Goal: Navigation & Orientation: Find specific page/section

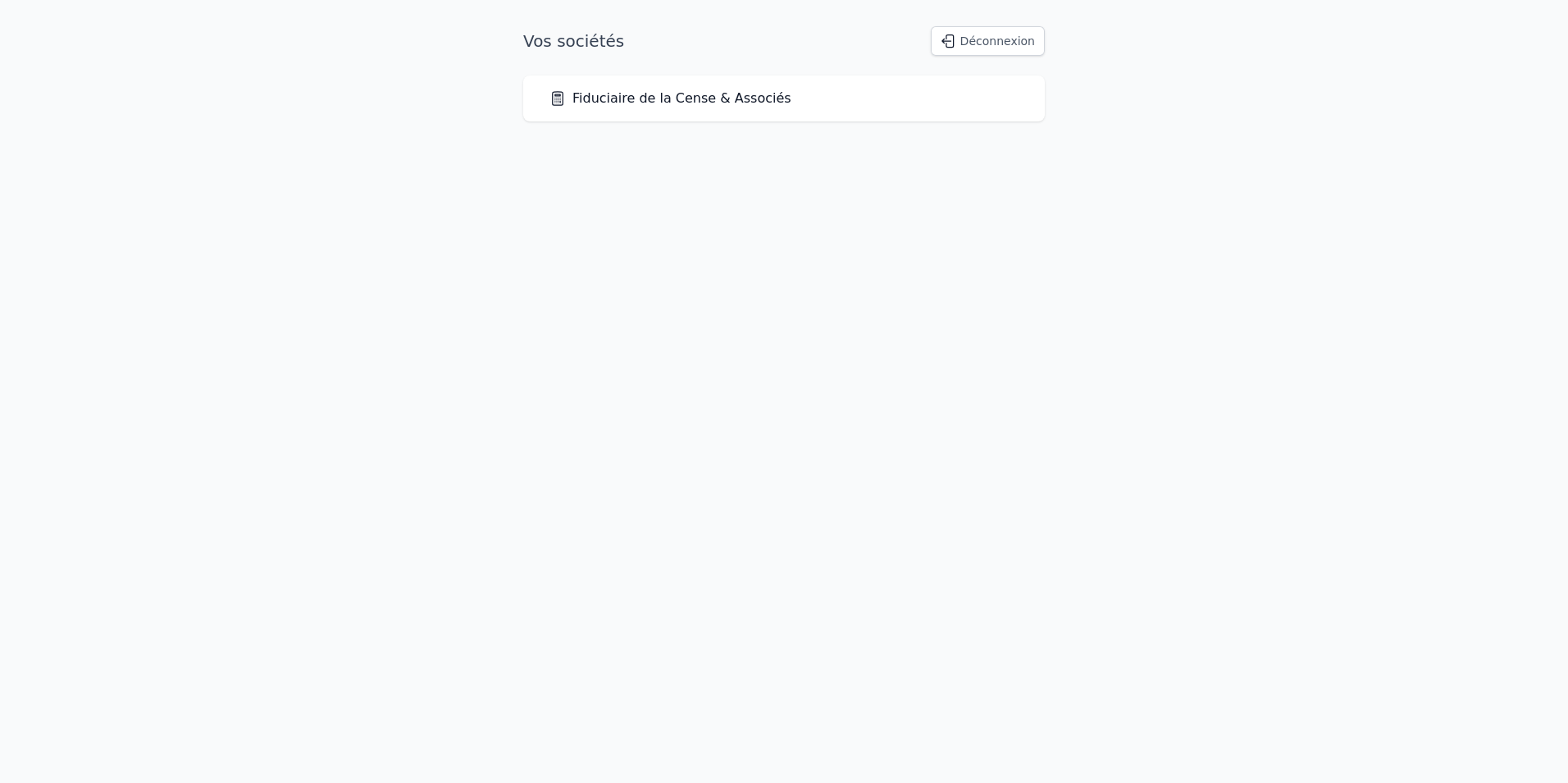
click at [710, 101] on link "Fiduciaire de la Cense & Associés" at bounding box center [670, 98] width 242 height 19
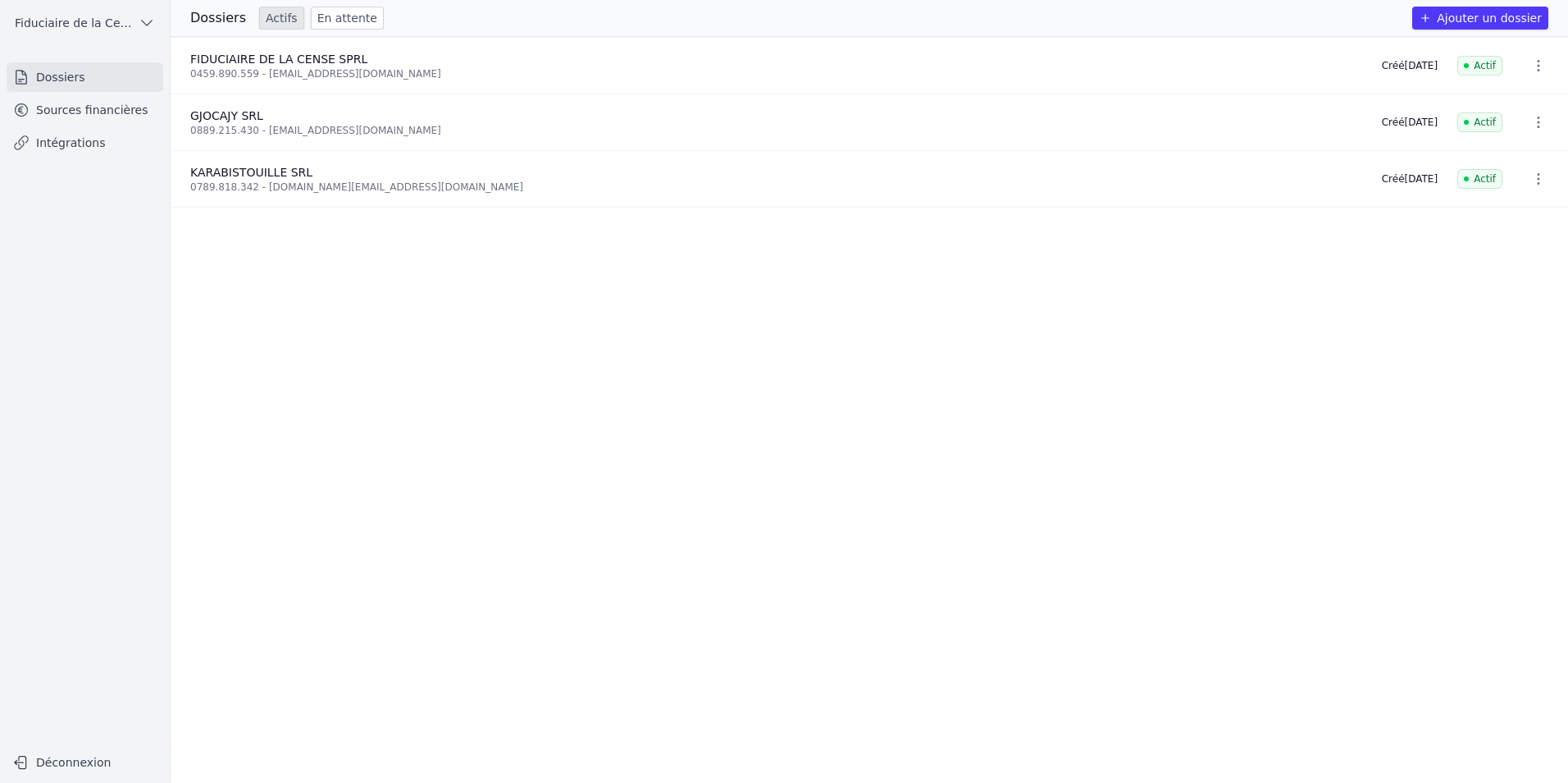
click at [256, 113] on span "GJOCAJY SRL" at bounding box center [226, 115] width 73 height 13
click at [94, 110] on link "Sources financières" at bounding box center [85, 110] width 157 height 30
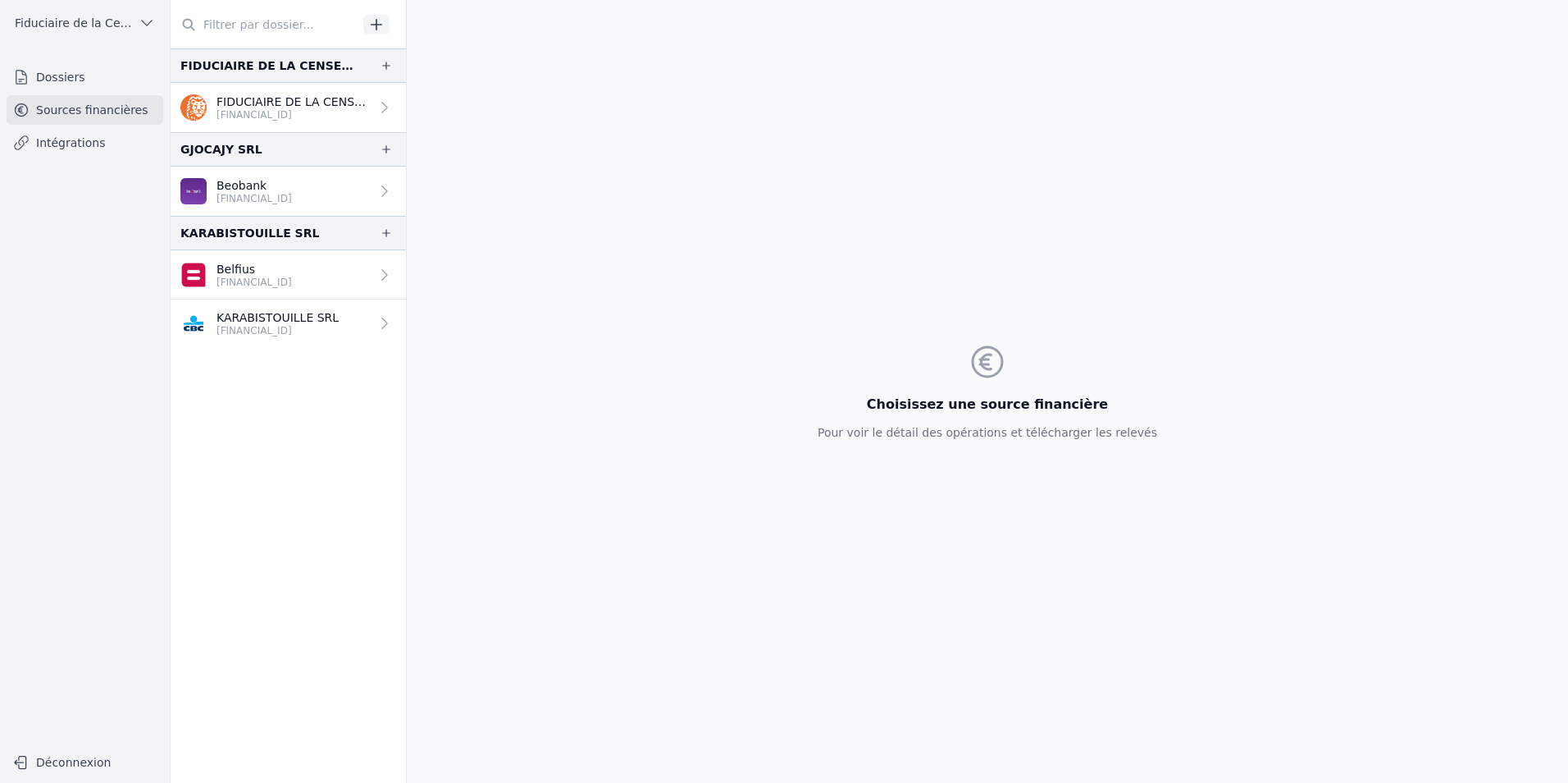
click at [230, 209] on link "Beobank [FINANCIAL_ID]" at bounding box center [288, 191] width 235 height 49
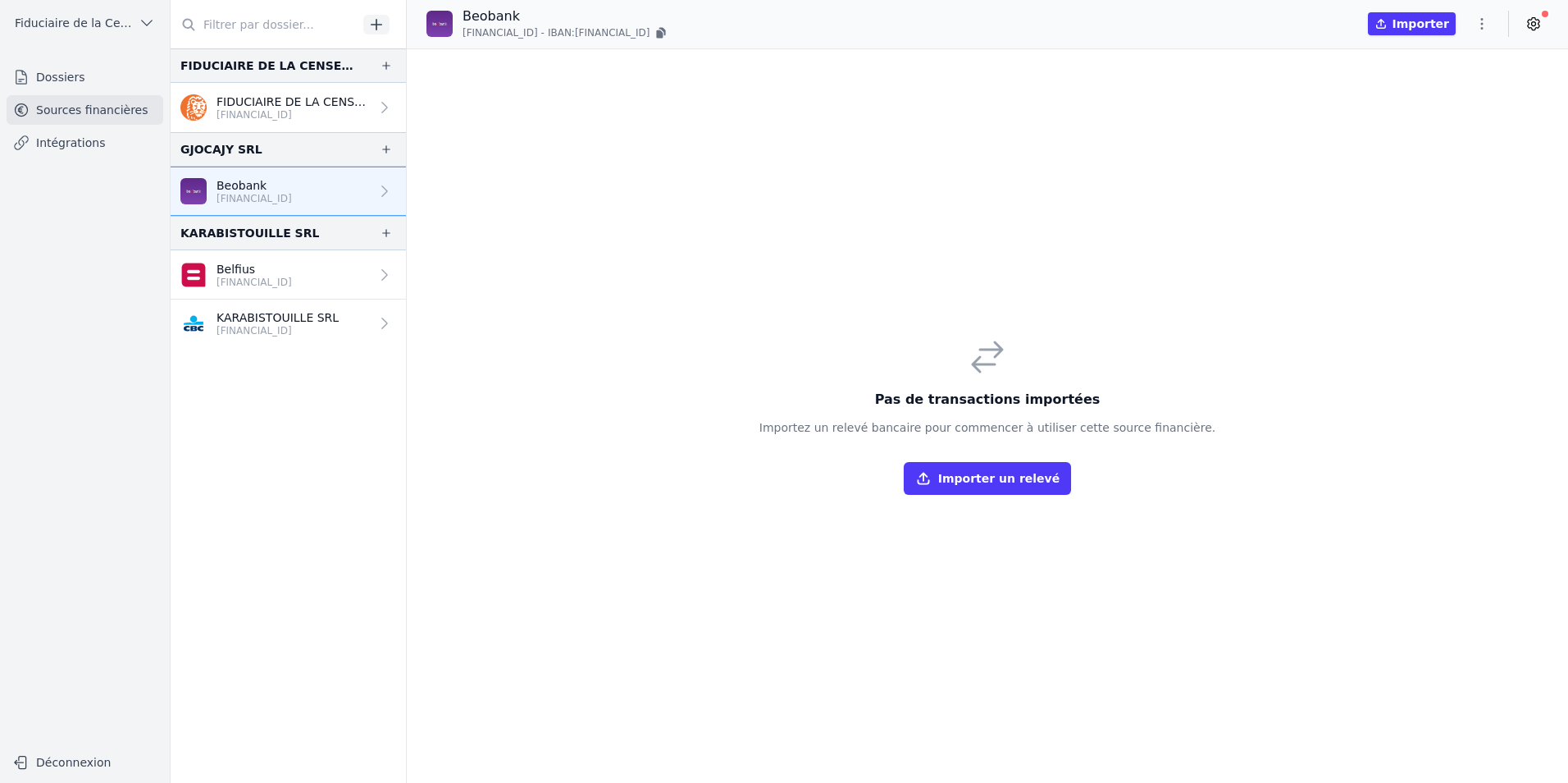
click at [242, 279] on p "[FINANCIAL_ID]" at bounding box center [254, 282] width 76 height 13
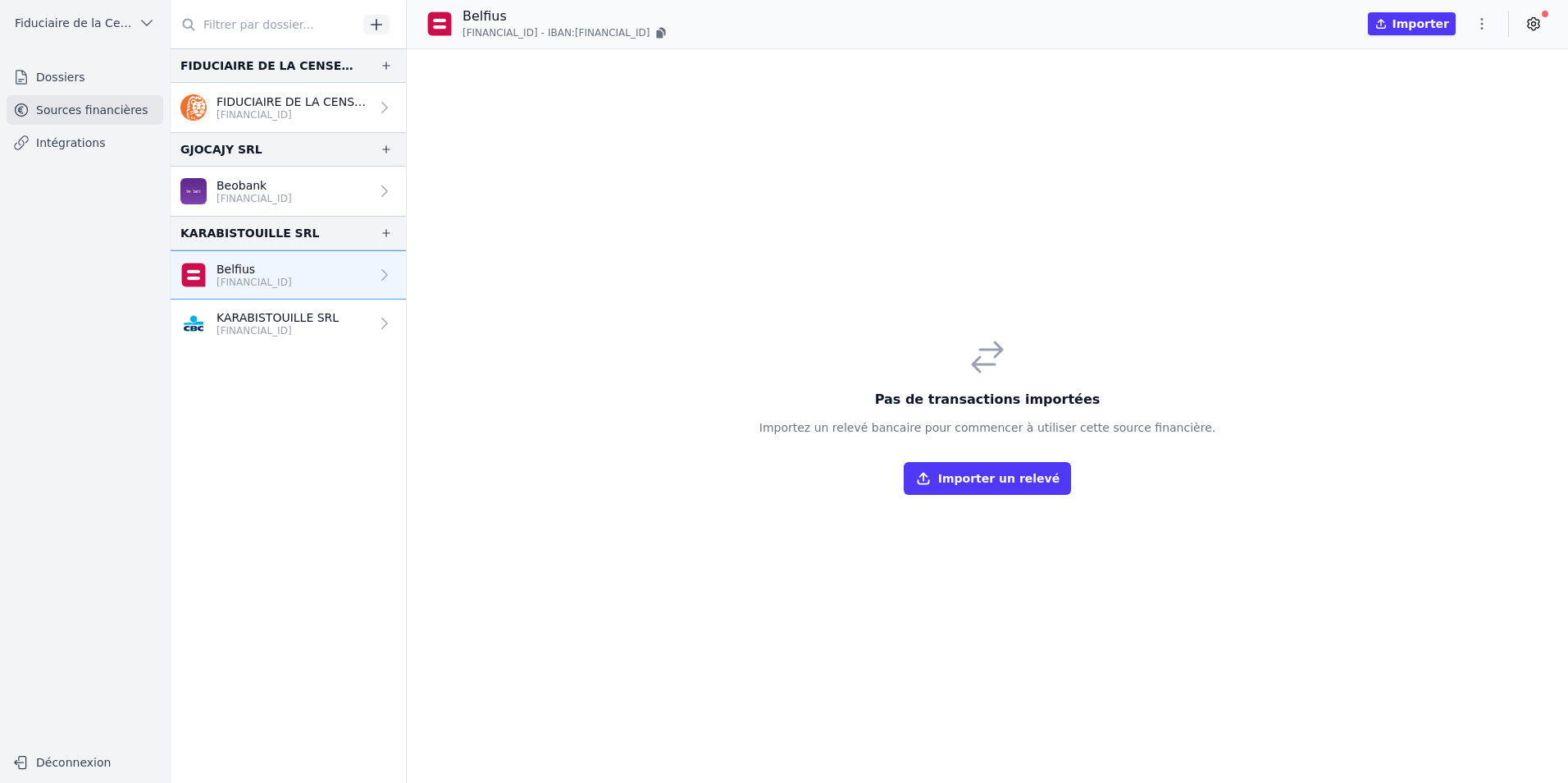
click at [242, 316] on p "KARABISTOUILLE SRL" at bounding box center [277, 317] width 123 height 17
